Goal: Register for event/course

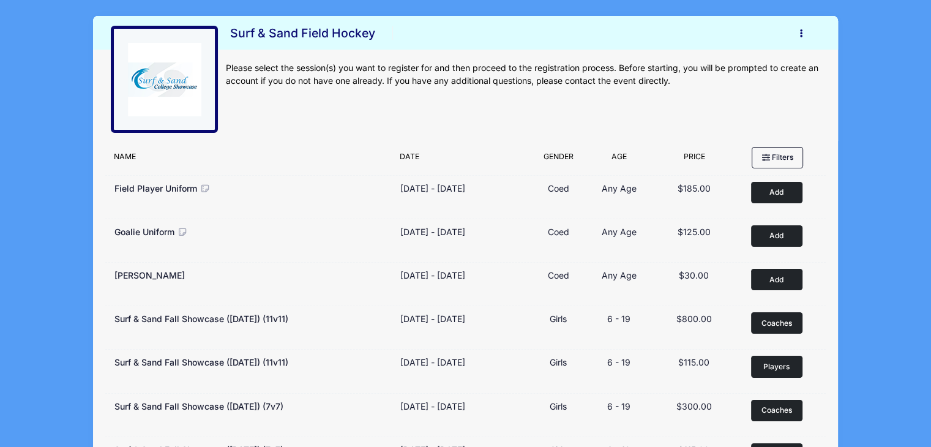
click at [805, 36] on button "button" at bounding box center [803, 33] width 33 height 21
click at [737, 59] on link "My Account" at bounding box center [744, 63] width 141 height 23
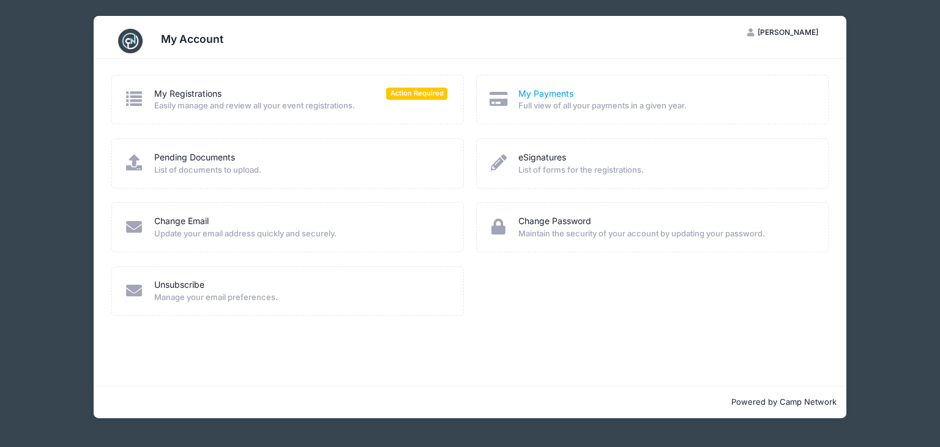
click at [529, 91] on link "My Payments" at bounding box center [546, 94] width 55 height 13
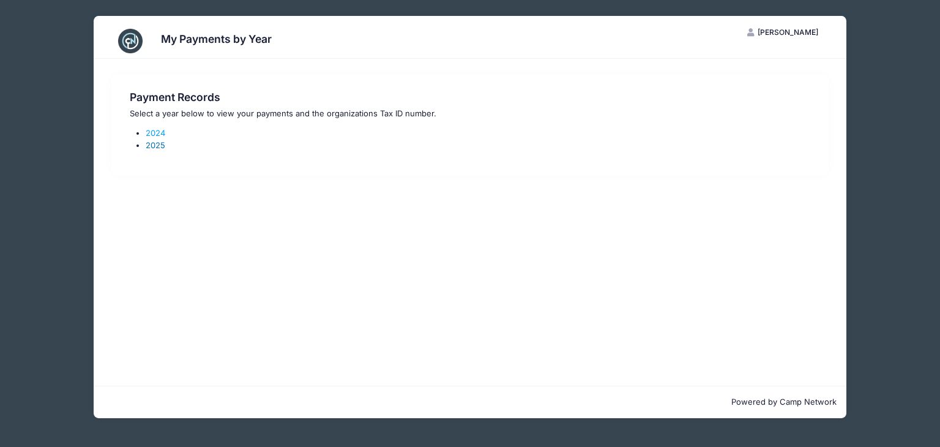
click at [160, 144] on link "2025" at bounding box center [156, 145] width 20 height 10
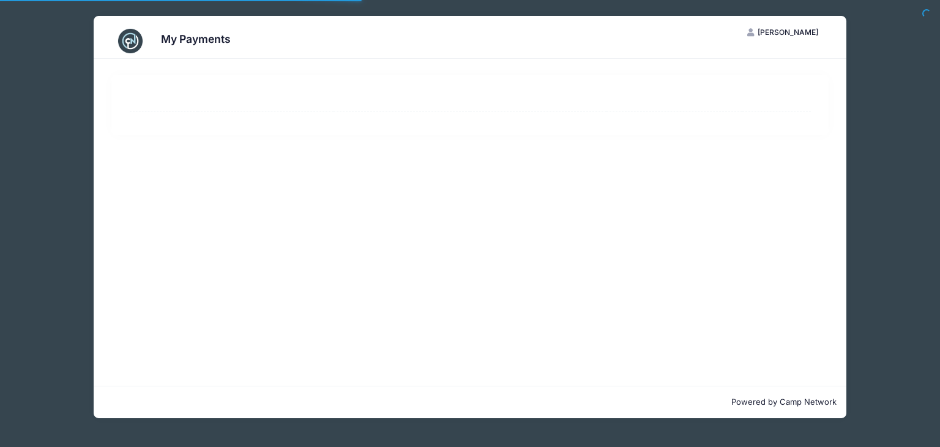
select select "10"
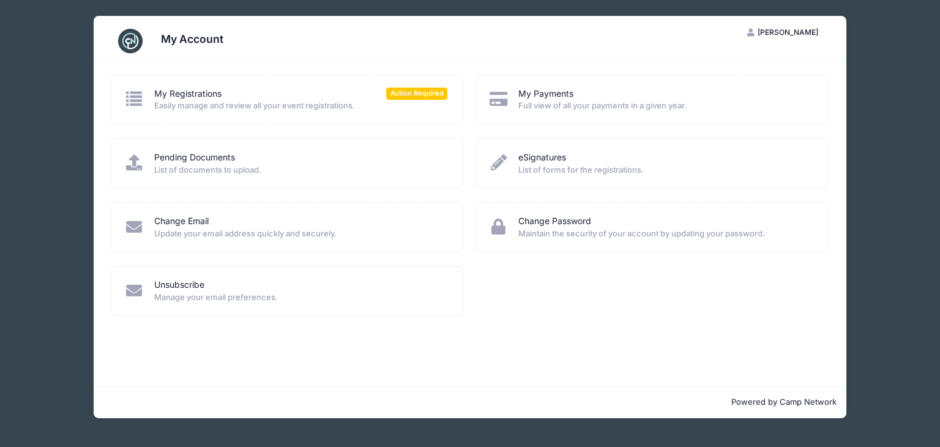
click at [235, 103] on span "Easily manage and review all your event registrations." at bounding box center [301, 106] width 294 height 12
click at [429, 96] on span "Action Required" at bounding box center [416, 94] width 61 height 12
click at [433, 76] on div "My Registrations Action Required Easily manage and review all your event regist…" at bounding box center [287, 100] width 353 height 50
click at [162, 91] on link "My Registrations" at bounding box center [187, 94] width 67 height 13
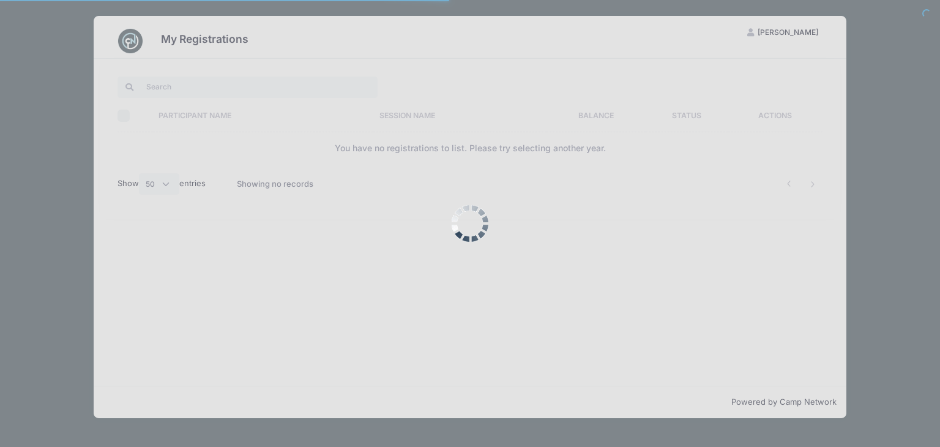
select select "50"
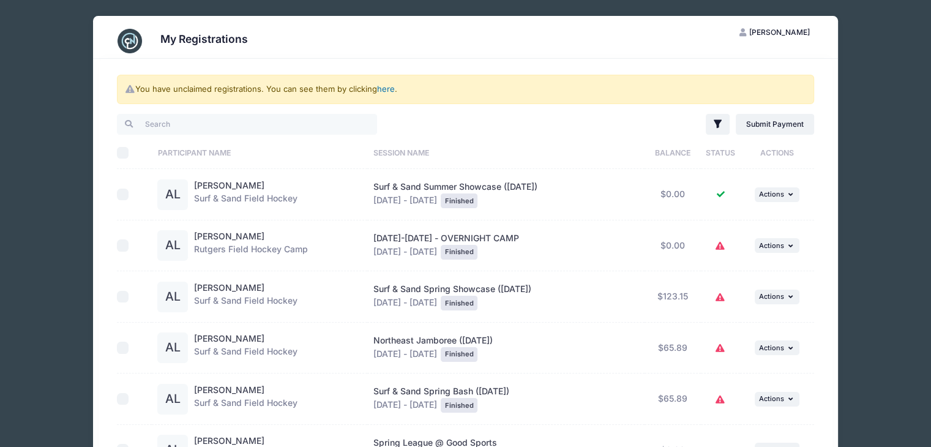
click at [394, 89] on link "here" at bounding box center [386, 89] width 18 height 10
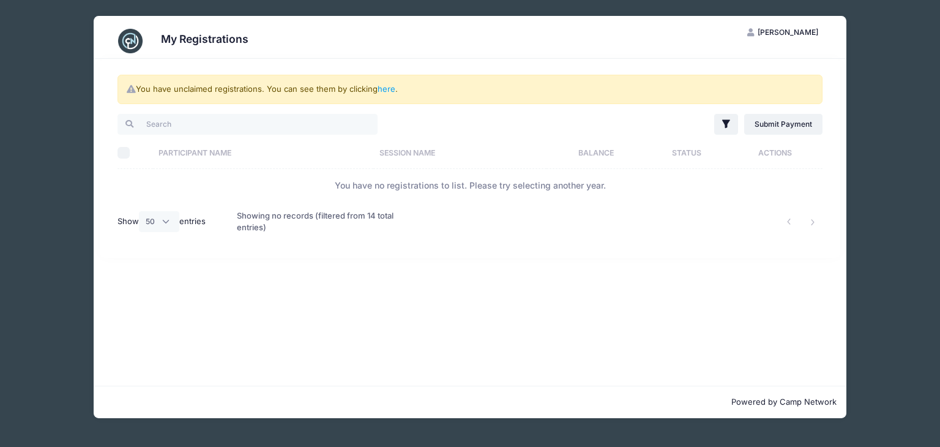
click at [130, 36] on img at bounding box center [130, 41] width 24 height 24
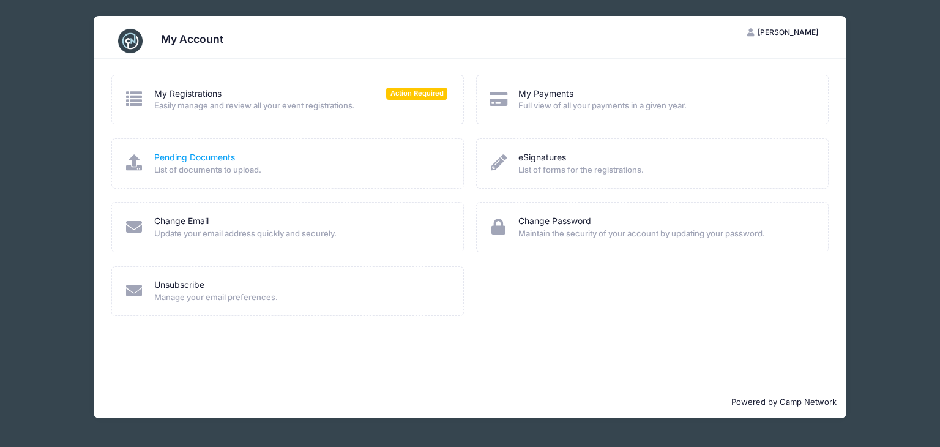
click at [216, 157] on link "Pending Documents" at bounding box center [194, 157] width 81 height 13
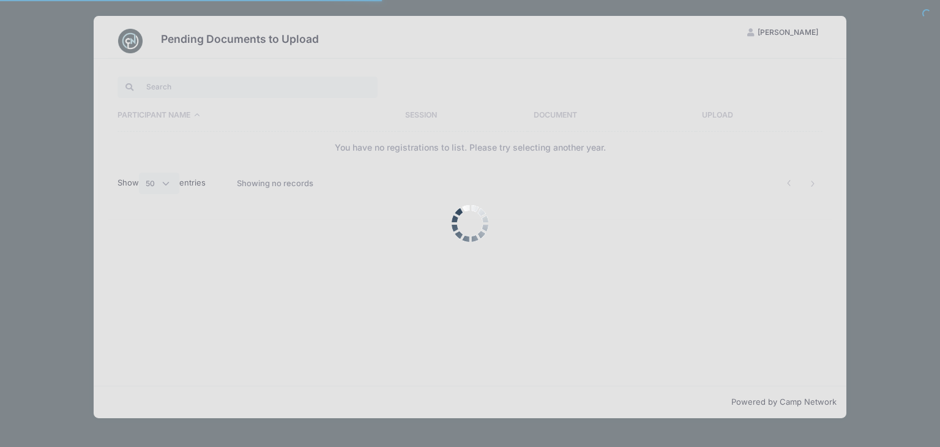
select select "50"
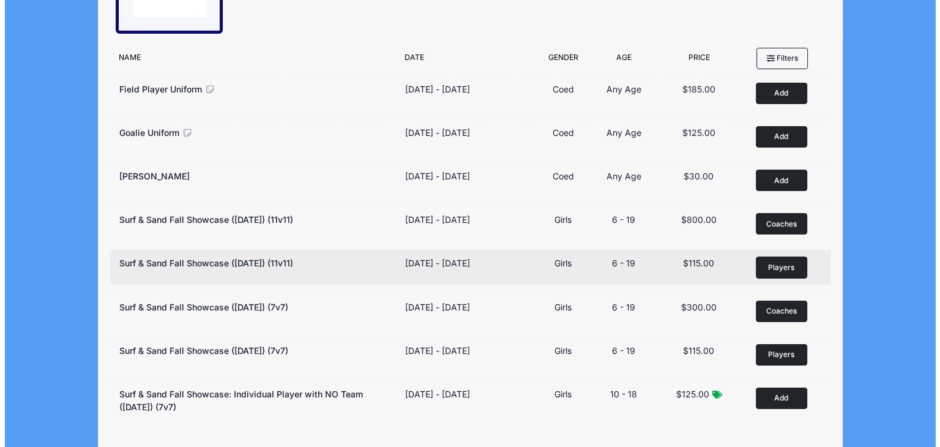
scroll to position [61, 0]
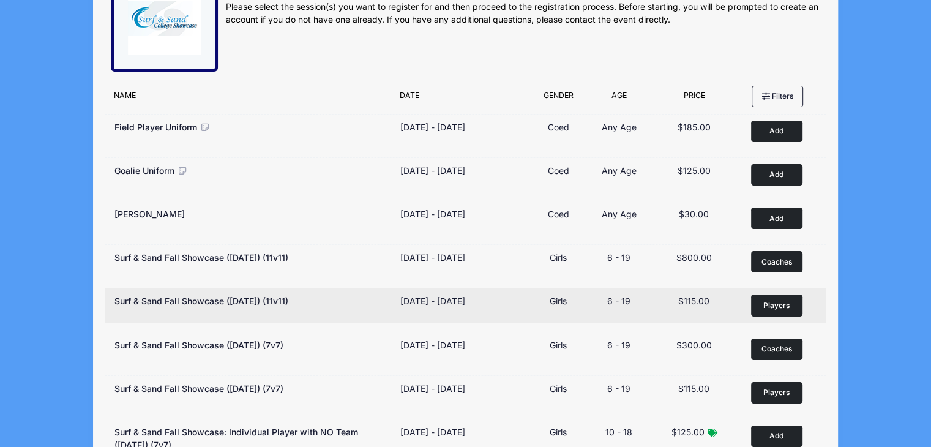
click at [785, 302] on span "Players" at bounding box center [777, 305] width 26 height 11
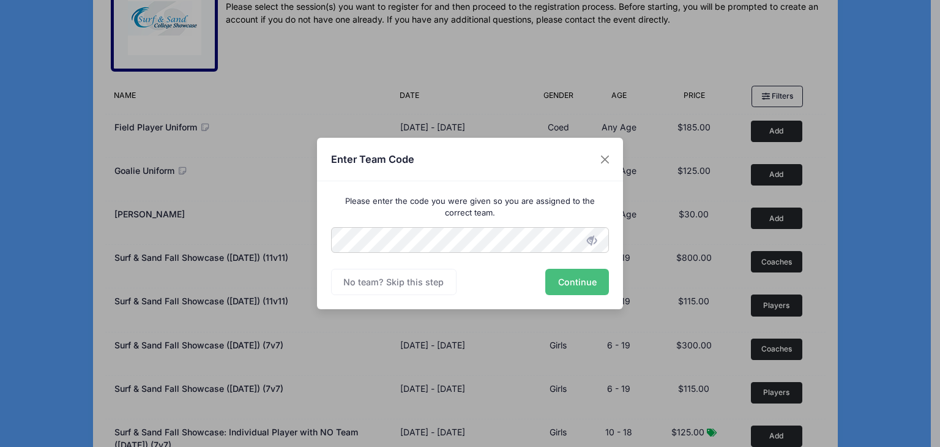
click at [586, 274] on button "Continue" at bounding box center [578, 282] width 64 height 26
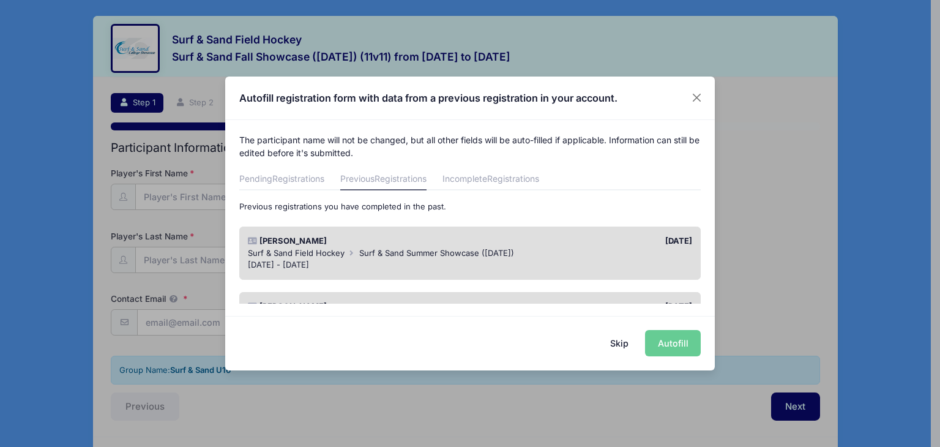
click at [313, 241] on div "Alexa Lutkiewicz" at bounding box center [356, 241] width 228 height 12
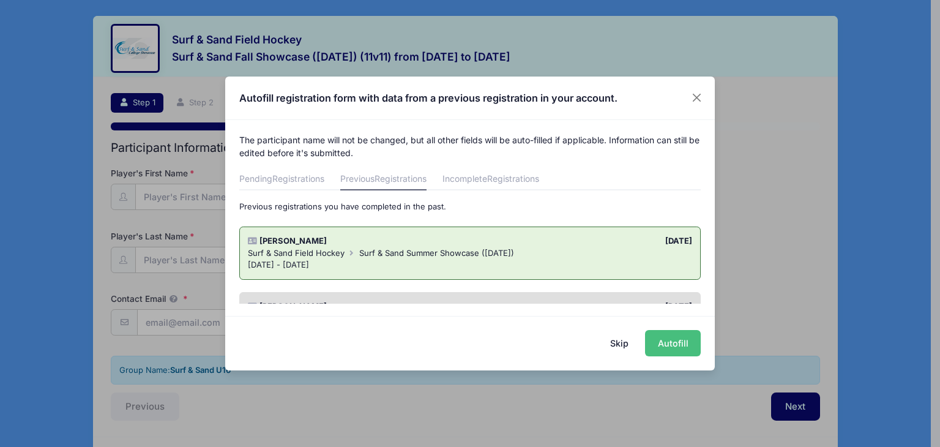
click at [674, 340] on button "Autofill" at bounding box center [673, 343] width 56 height 26
type input "admin@igcsg.com"
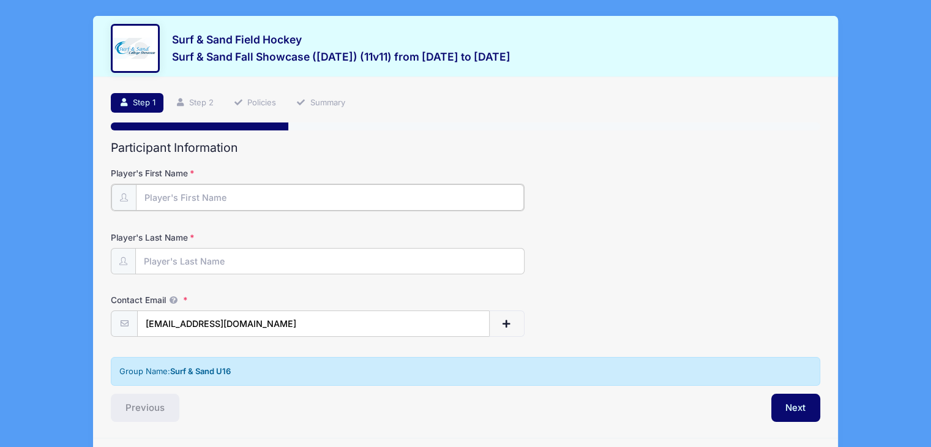
click at [260, 198] on input "Player's First Name" at bounding box center [330, 197] width 388 height 26
type input "Alexa"
click at [323, 261] on input "Player's Last Name" at bounding box center [330, 260] width 388 height 26
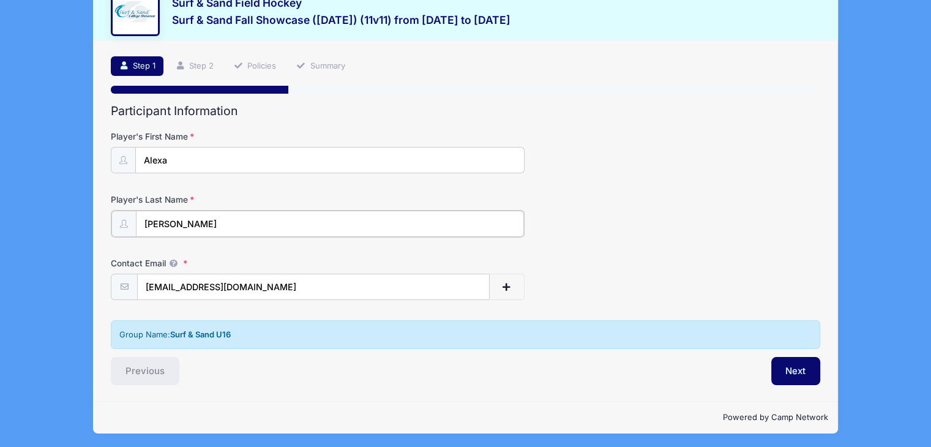
scroll to position [37, 0]
type input "[PERSON_NAME]"
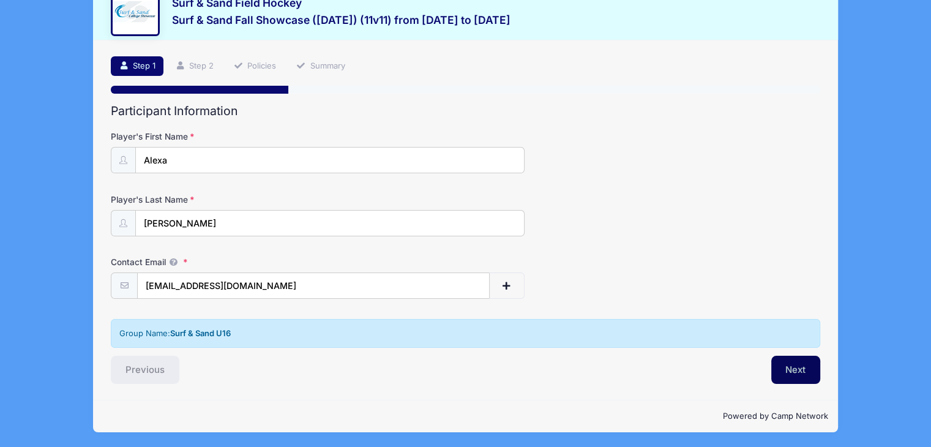
click at [795, 372] on button "Next" at bounding box center [796, 370] width 50 height 28
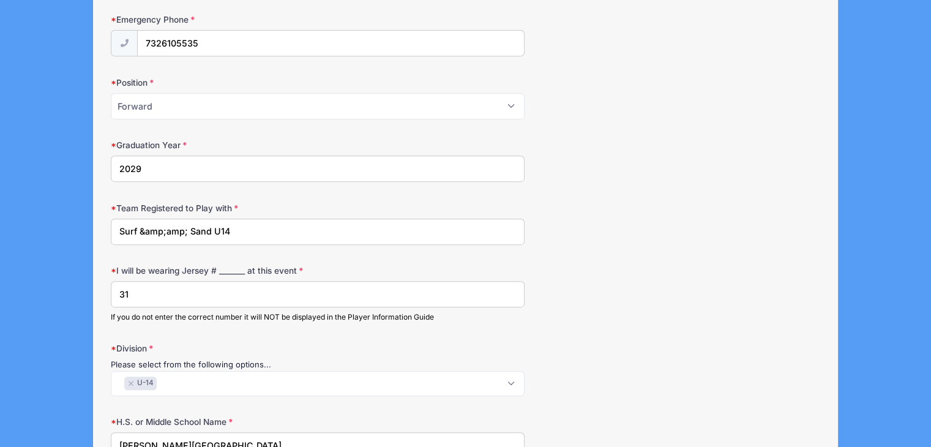
scroll to position [551, 0]
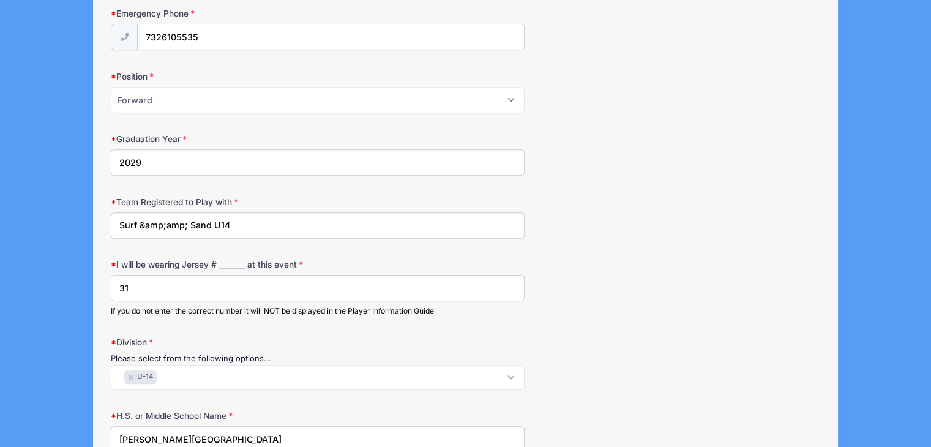
drag, startPoint x: 271, startPoint y: 226, endPoint x: 36, endPoint y: 217, distance: 235.3
click at [36, 217] on div "Surf & Sand Field Hockey Surf & Sand Fall Showcase (Nov 16, 2025) (11v11) from …" at bounding box center [465, 320] width 895 height 1743
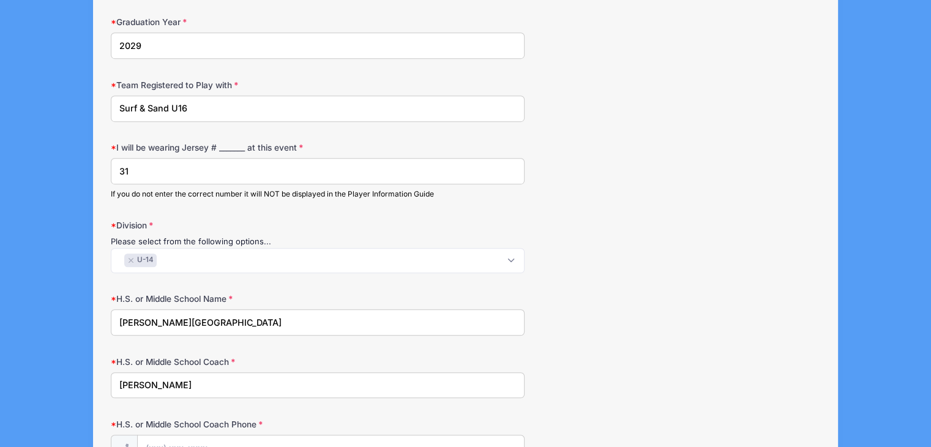
scroll to position [674, 0]
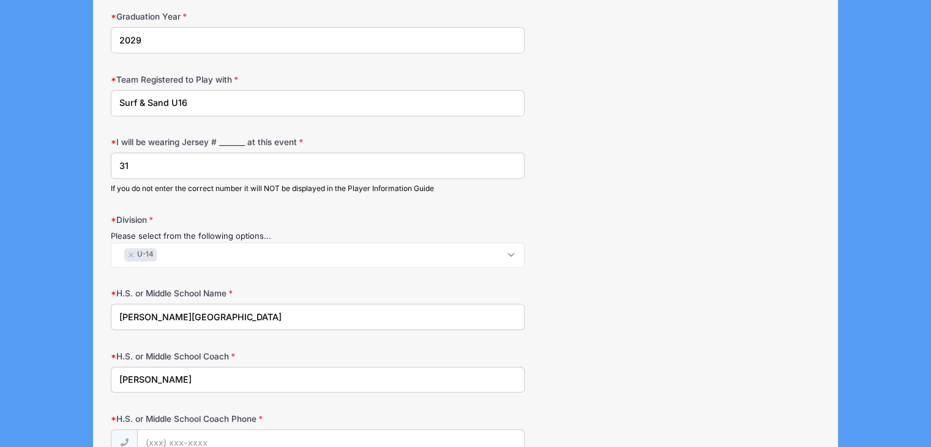
type input "Surf & Sand U16"
click at [313, 254] on span "× U-14" at bounding box center [318, 254] width 414 height 25
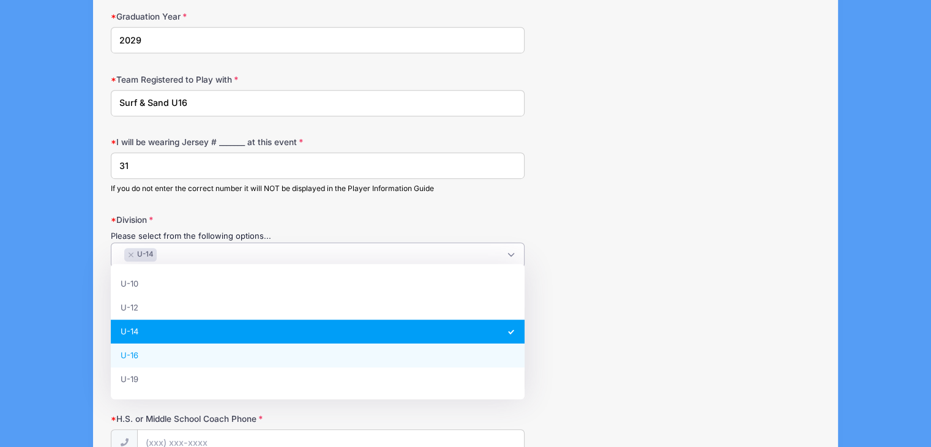
scroll to position [22, 0]
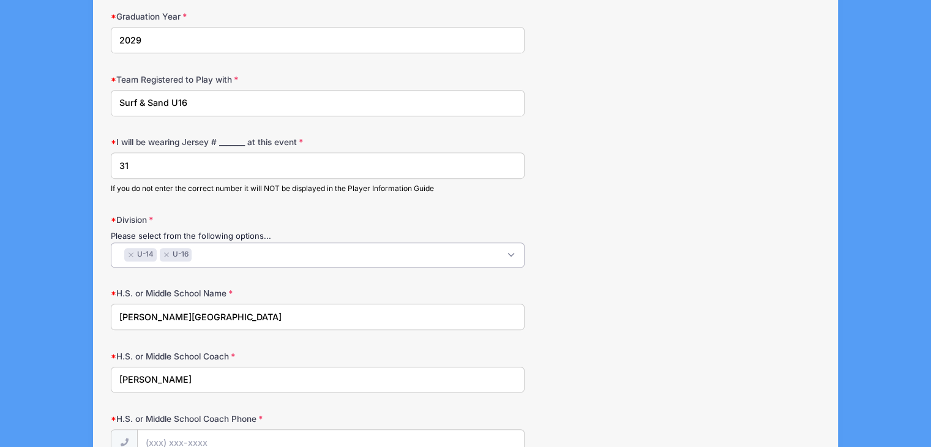
click at [631, 304] on div "H.S. or Middle School Name Howell Middle School South" at bounding box center [466, 308] width 710 height 43
click at [277, 317] on input "Howell Middle School South" at bounding box center [318, 317] width 414 height 26
drag, startPoint x: 294, startPoint y: 317, endPoint x: 0, endPoint y: 293, distance: 294.8
click at [0, 293] on div "Surf & Sand Field Hockey Surf & Sand Fall Showcase (Nov 16, 2025) (11v11) from …" at bounding box center [465, 197] width 931 height 1743
type input "Howell High School"
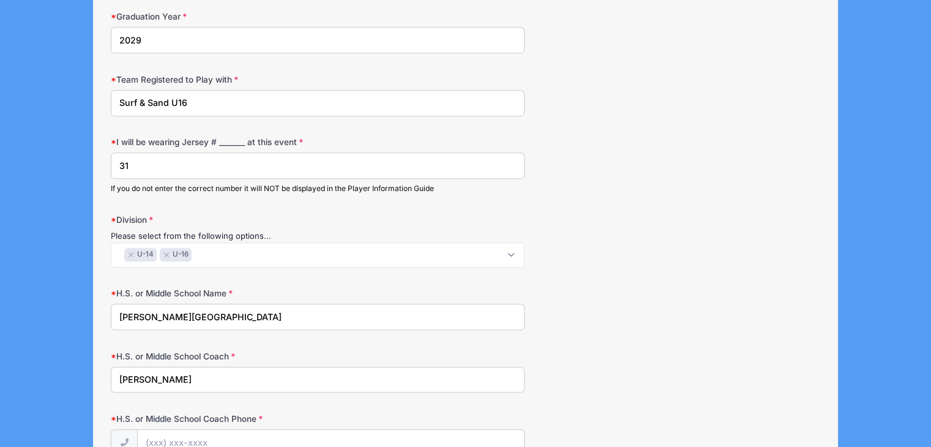
click at [140, 383] on input "Sullivan" at bounding box center [318, 380] width 414 height 26
paste input "PGresco@frhsd.com"
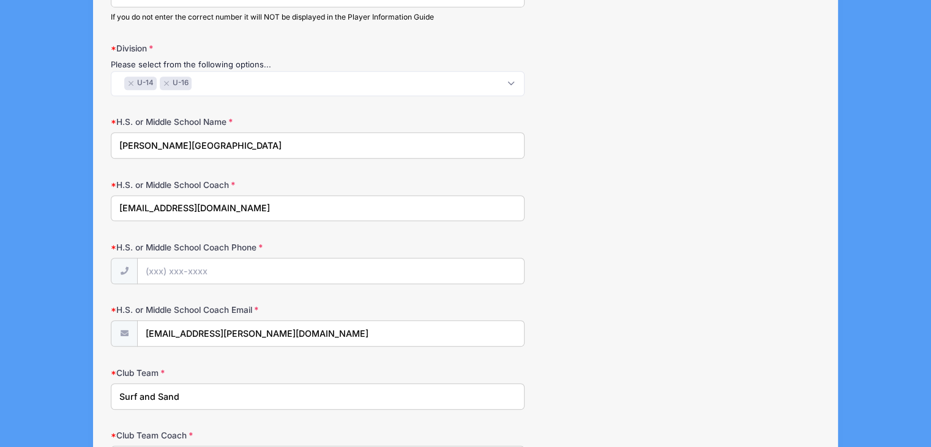
scroll to position [857, 0]
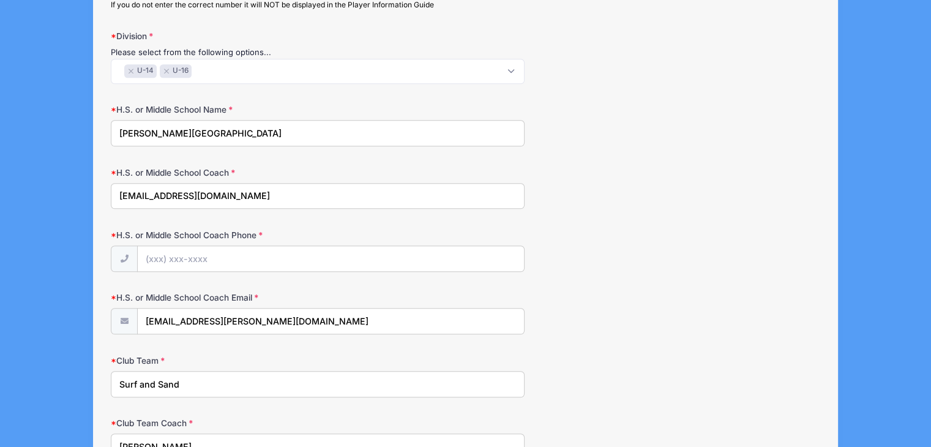
type input "PGresco@frhsd.com"
drag, startPoint x: 298, startPoint y: 313, endPoint x: 122, endPoint y: 311, distance: 175.7
click at [122, 311] on div "dsullivan@howell.k12.nj.us" at bounding box center [318, 322] width 414 height 28
paste input "PGresco@frhsd.com"
type input "PGresco@frhsd.com"
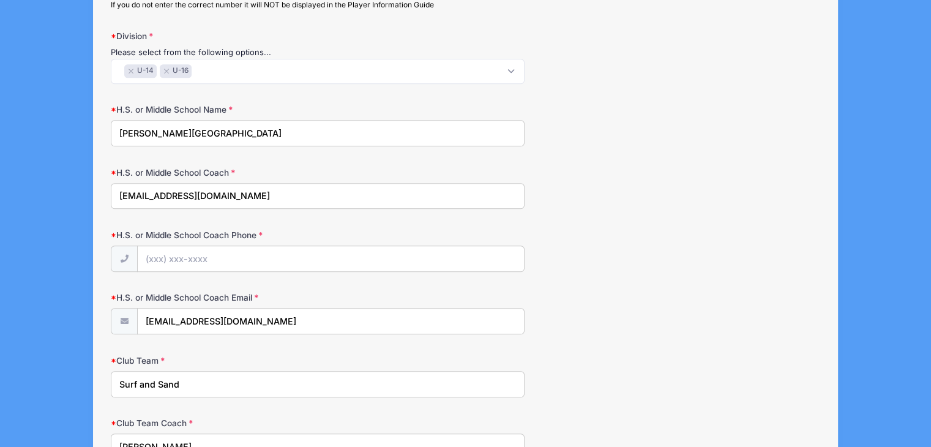
drag, startPoint x: 230, startPoint y: 189, endPoint x: 94, endPoint y: 189, distance: 135.9
click at [94, 189] on div "Step 2 /7 Step 1 Step 2 Policies Summary Participant Information Player's First…" at bounding box center [466, 29] width 746 height 1618
type input "Coach Gresco"
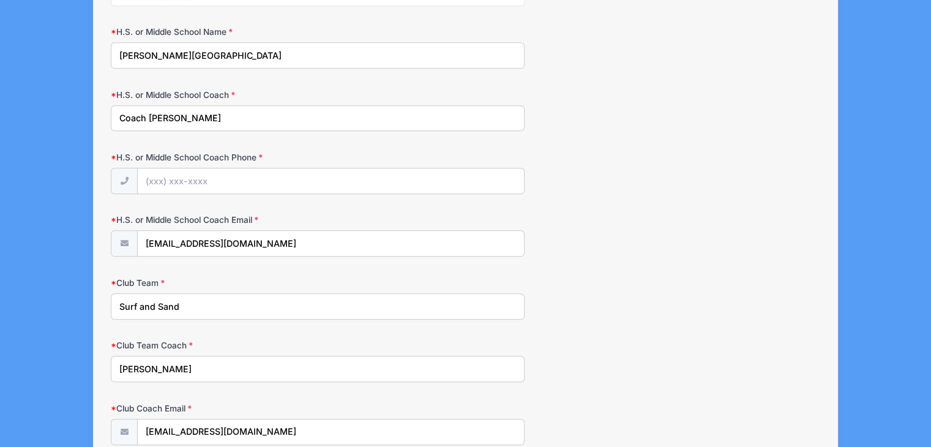
scroll to position [980, 0]
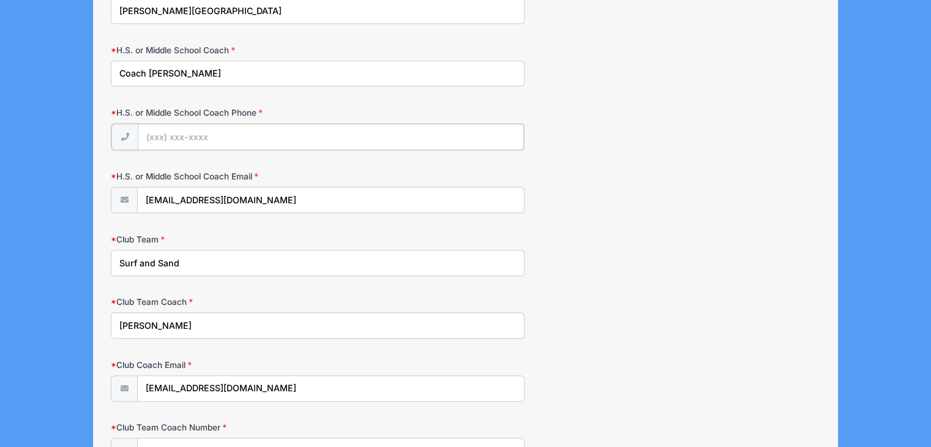
click at [214, 137] on input "H.S. or Middle School Coach Phone" at bounding box center [331, 137] width 386 height 26
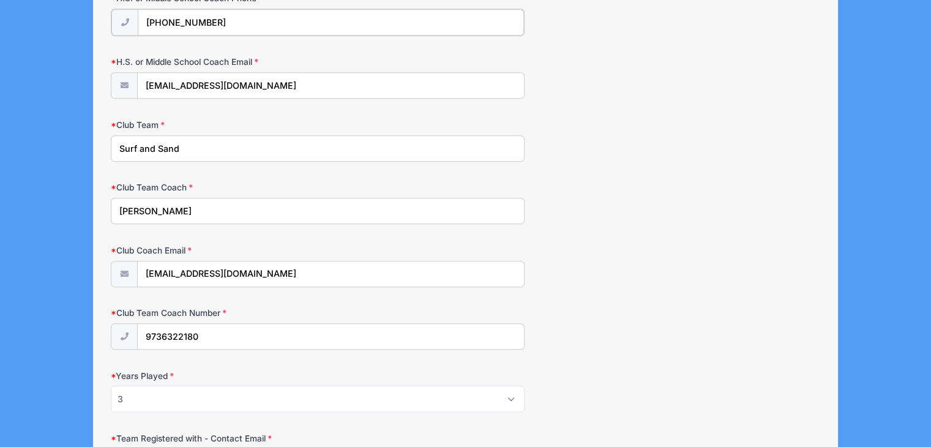
scroll to position [1102, 0]
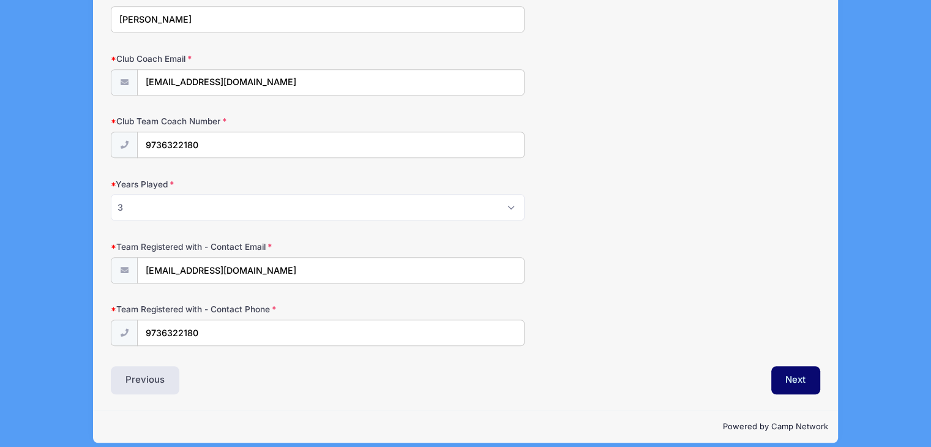
type input "(732) 555-5555"
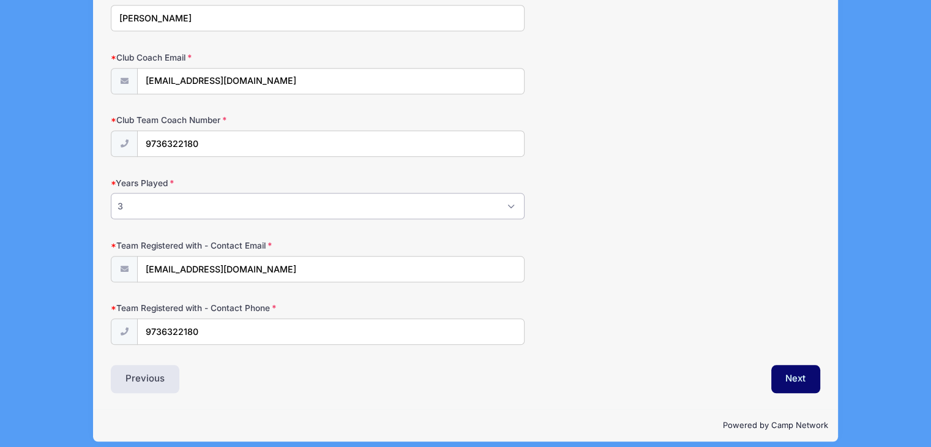
click at [361, 201] on select "Please Select 1 2 3 4 5 6 7 8 9 10+" at bounding box center [318, 206] width 414 height 26
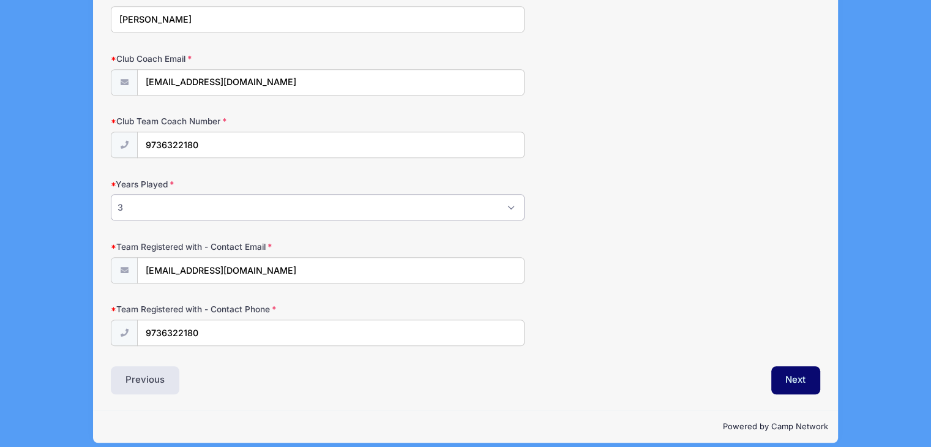
select select "4"
click at [111, 194] on select "Please Select 1 2 3 4 5 6 7 8 9 10+" at bounding box center [318, 207] width 414 height 26
click at [800, 370] on button "Next" at bounding box center [796, 380] width 50 height 28
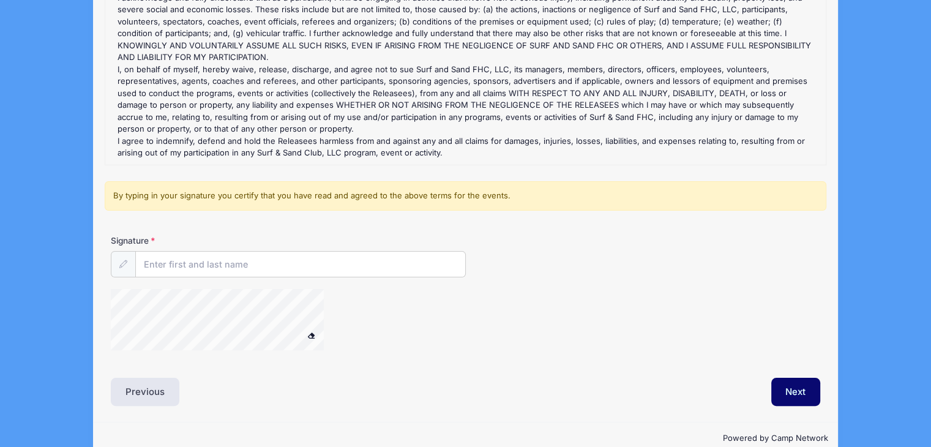
scroll to position [212, 0]
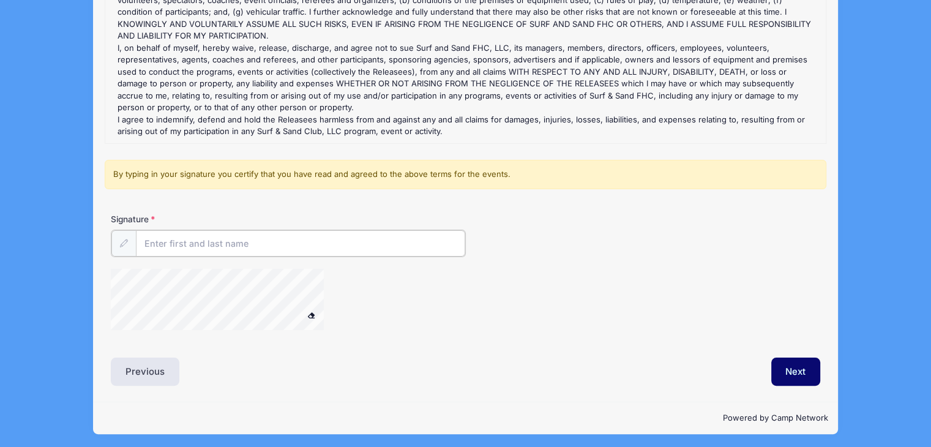
click at [219, 246] on input "Signature" at bounding box center [300, 243] width 329 height 26
type input "A"
type input "Jennifer Lutkiewicz"
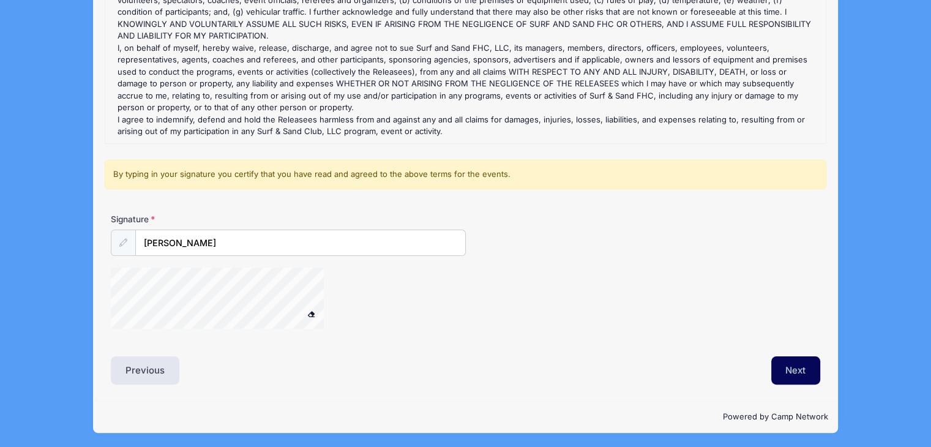
click at [798, 367] on button "Next" at bounding box center [796, 370] width 50 height 28
click at [804, 369] on button "Next" at bounding box center [796, 370] width 50 height 28
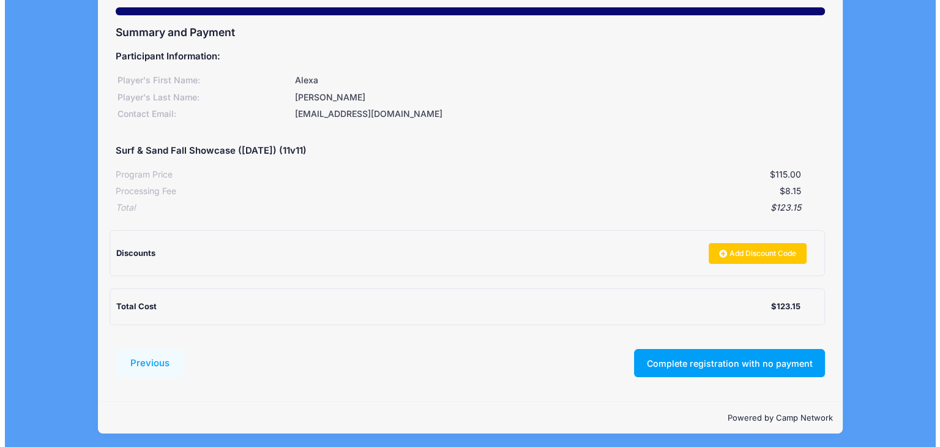
scroll to position [117, 0]
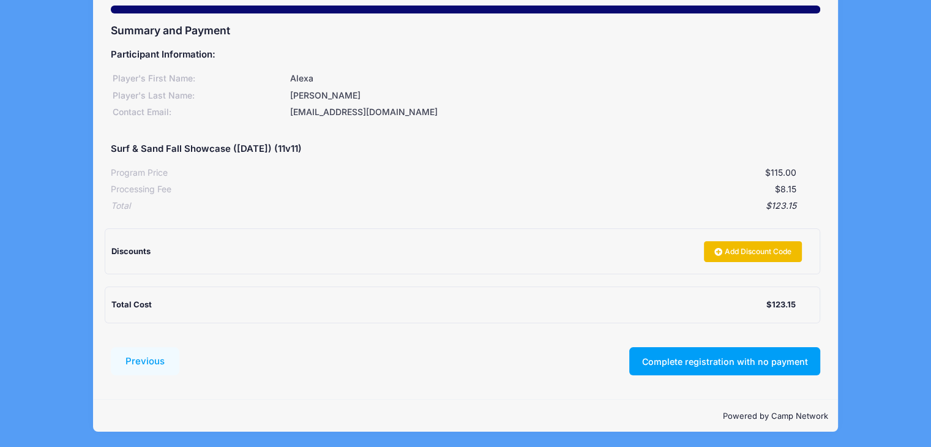
click at [762, 250] on link "Add Discount Code" at bounding box center [753, 251] width 98 height 21
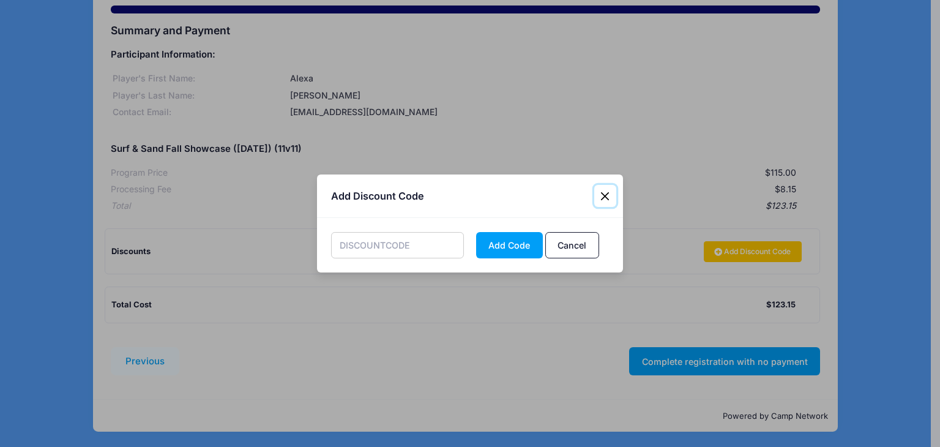
click at [605, 194] on button "Close" at bounding box center [606, 196] width 22 height 22
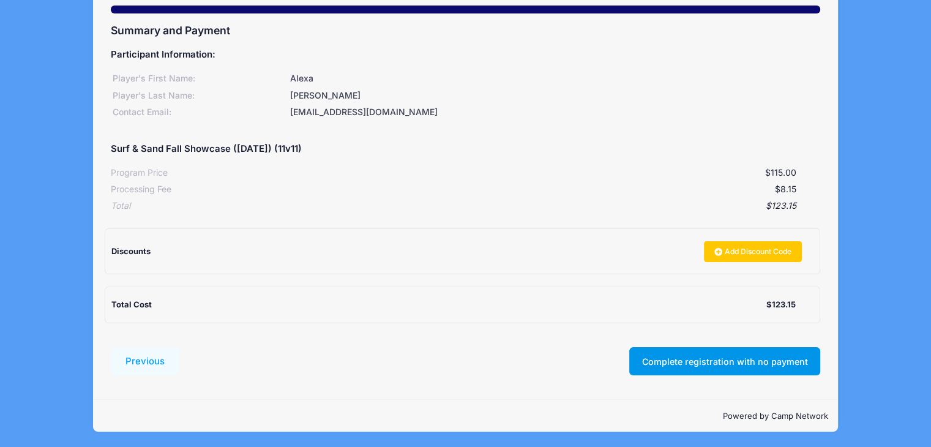
click at [763, 361] on button "Complete registration with no payment" at bounding box center [724, 361] width 191 height 28
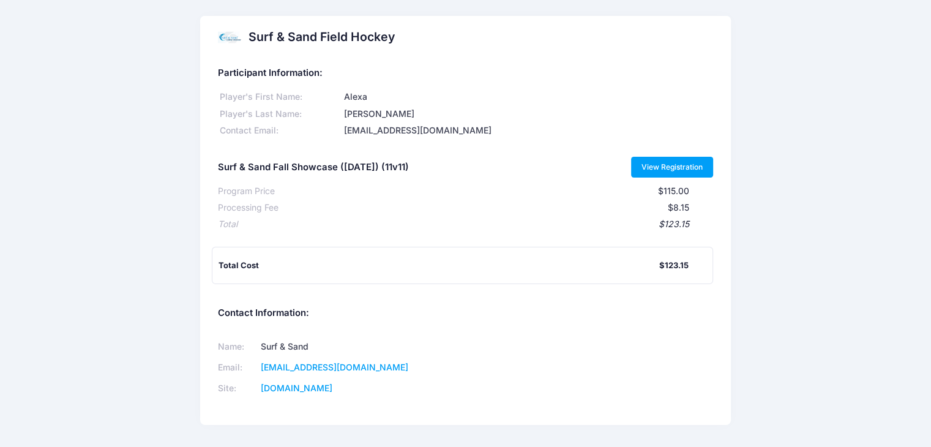
click at [652, 165] on link "View Registration" at bounding box center [672, 167] width 83 height 21
click at [692, 160] on link "View Registration" at bounding box center [672, 167] width 83 height 21
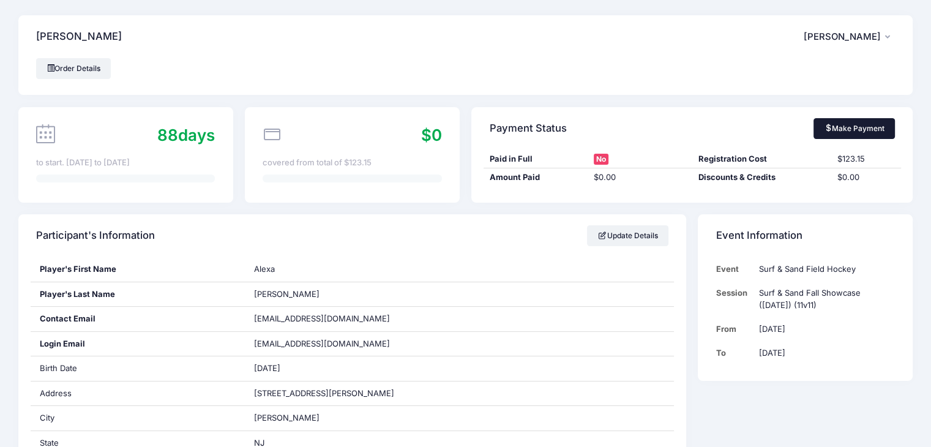
click at [850, 128] on link "Make Payment" at bounding box center [854, 128] width 81 height 21
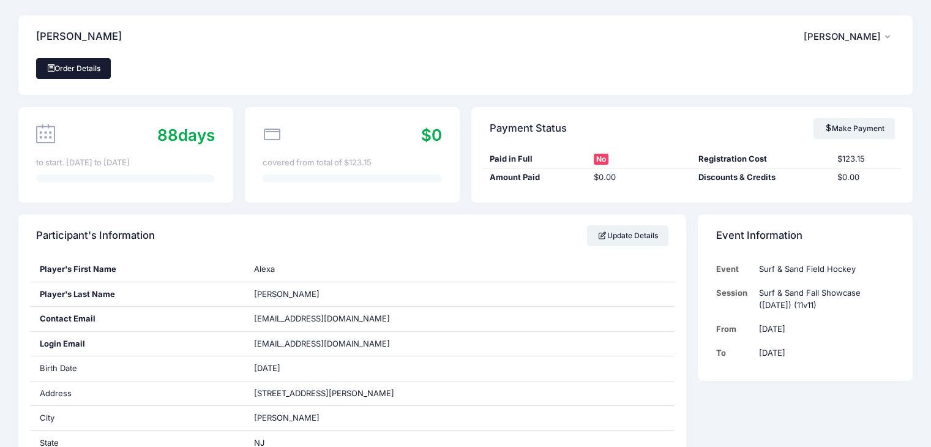
click at [72, 70] on link "Order Details" at bounding box center [73, 68] width 75 height 21
